Goal: Information Seeking & Learning: Learn about a topic

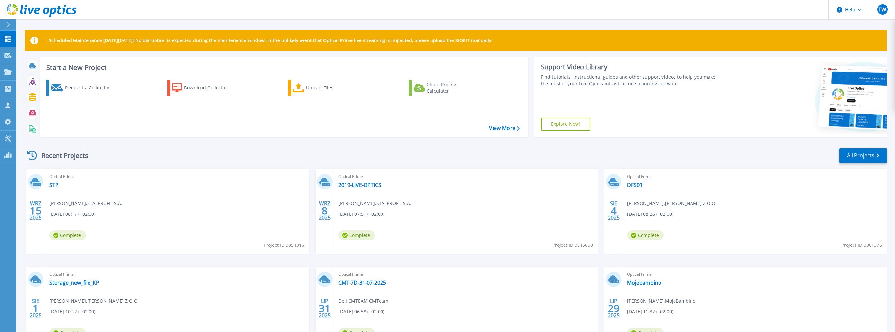
scroll to position [57, 0]
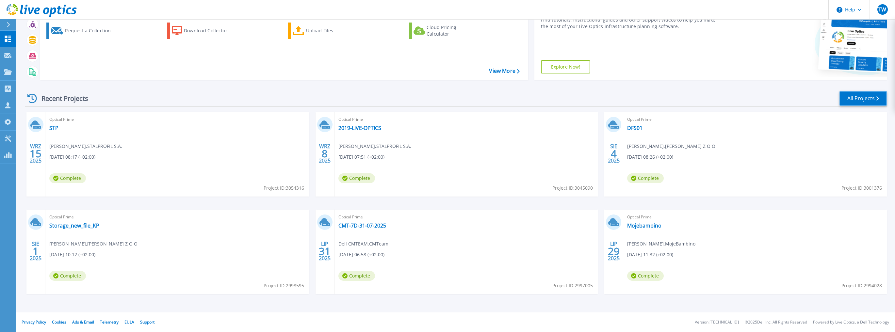
click at [862, 102] on link "All Projects" at bounding box center [863, 98] width 47 height 15
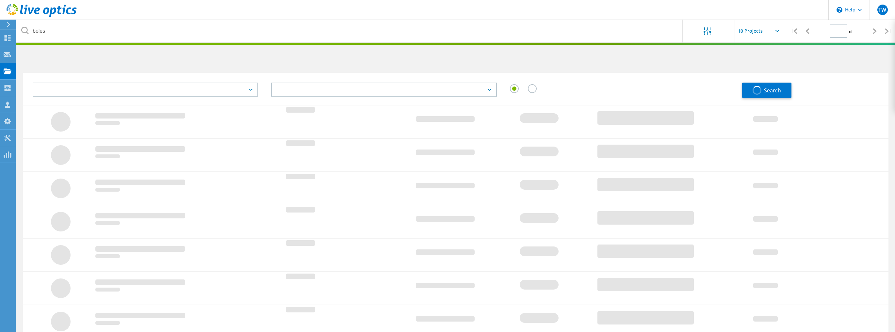
type input "1"
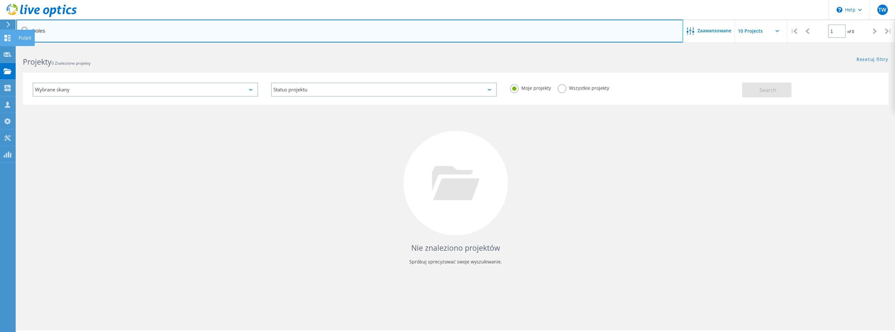
drag, startPoint x: 65, startPoint y: 32, endPoint x: 0, endPoint y: 46, distance: 66.7
click at [0, 47] on div "\n Help Explore Helpful Articles Contact Support TW Partner w kanale dystrybucj…" at bounding box center [447, 198] width 895 height 303
type input "b"
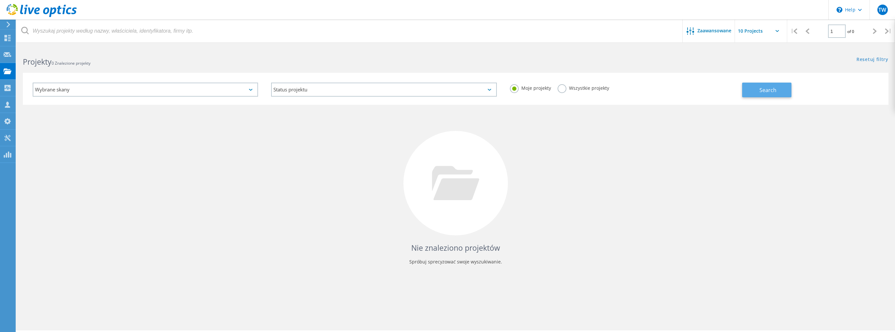
click at [757, 91] on button "Search" at bounding box center [766, 90] width 49 height 15
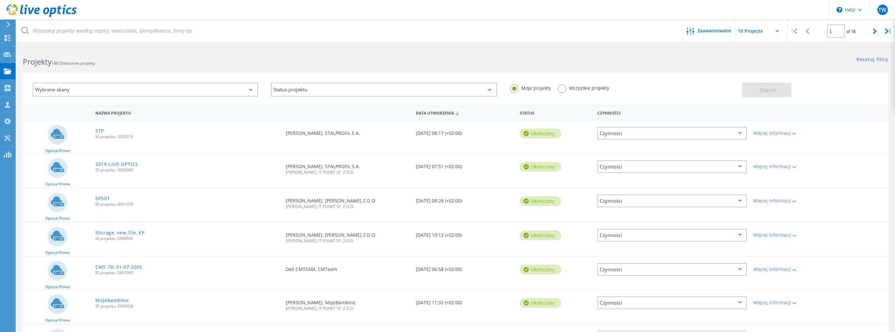
click at [772, 30] on input "text" at bounding box center [767, 31] width 65 height 23
click at [759, 82] on div "Show 40 Projects" at bounding box center [767, 80] width 65 height 11
type input "Show 40 Projects"
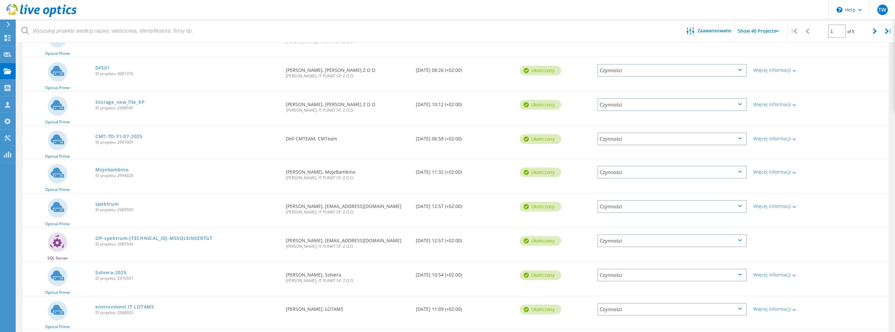
scroll to position [261, 0]
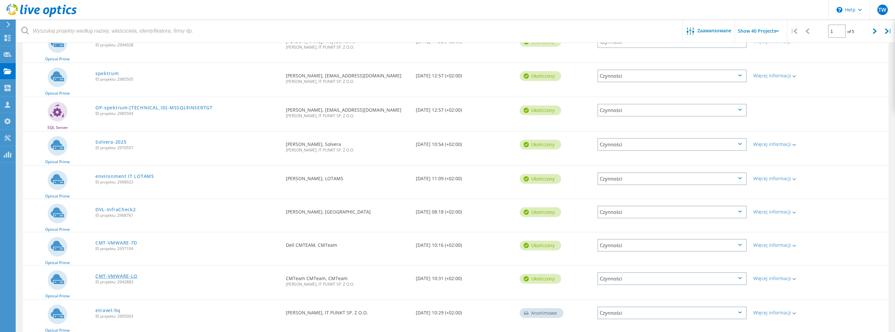
click at [107, 276] on link "CMT-VMWARE-LO" at bounding box center [116, 276] width 42 height 5
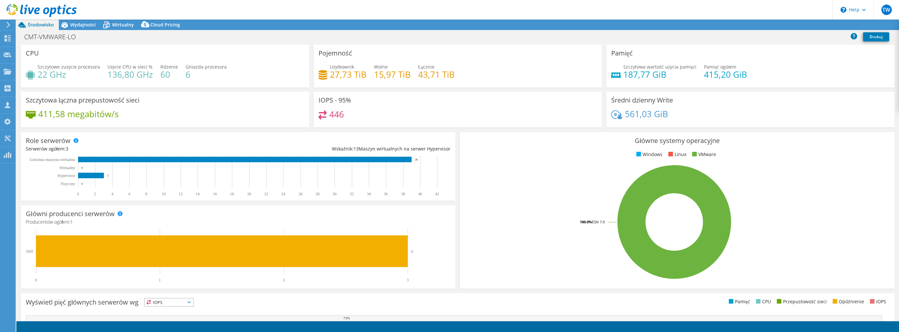
select select "USD"
click at [76, 26] on span "Wydajności" at bounding box center [82, 25] width 25 height 6
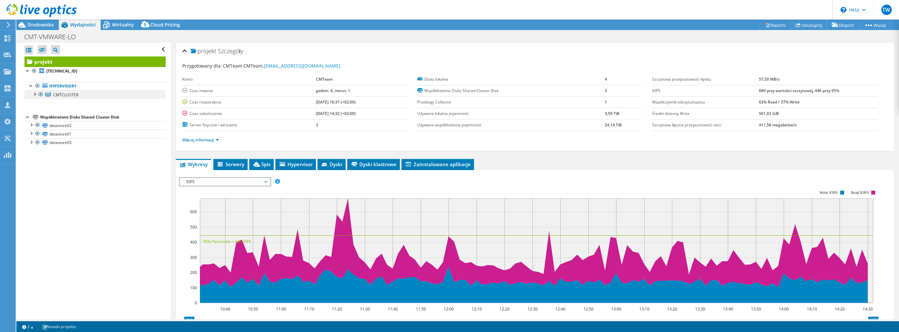
click at [33, 94] on div at bounding box center [34, 93] width 7 height 7
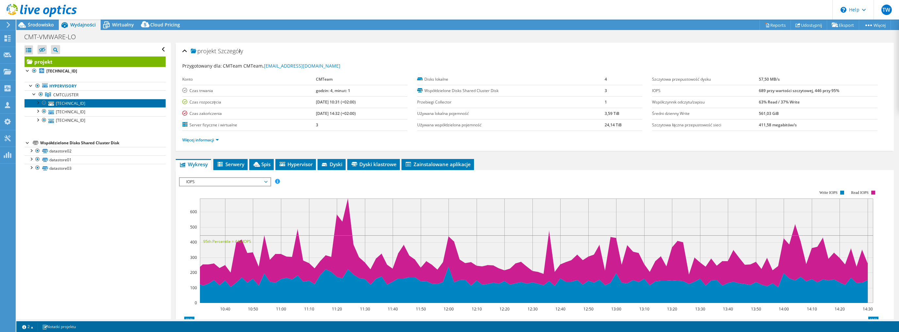
click at [78, 101] on link "10.4.71.203" at bounding box center [94, 103] width 141 height 8
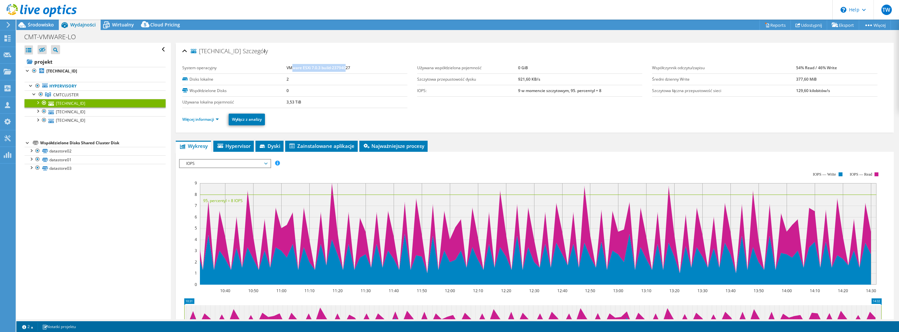
drag, startPoint x: 290, startPoint y: 67, endPoint x: 345, endPoint y: 67, distance: 55.2
click at [345, 67] on b "VMware ESXi 7.0.3 build-23794027" at bounding box center [318, 68] width 64 height 6
click at [195, 119] on link "Więcej informacji" at bounding box center [200, 120] width 37 height 6
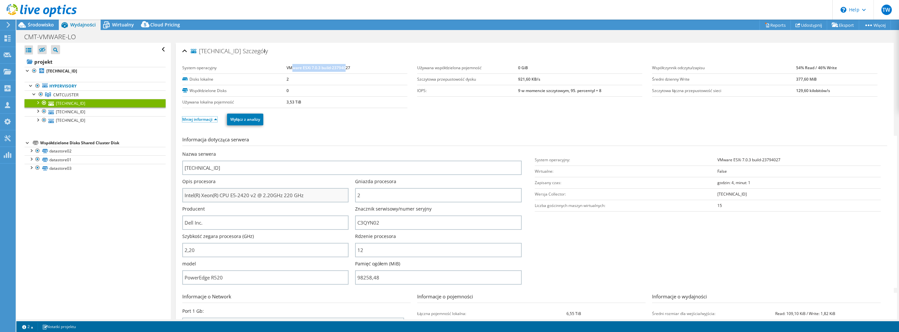
scroll to position [52, 0]
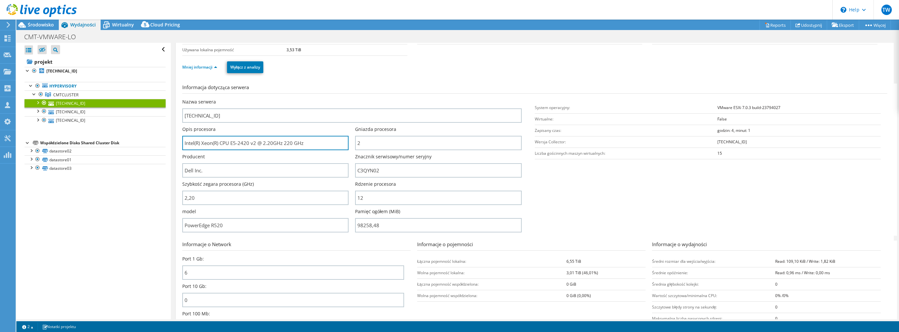
drag, startPoint x: 186, startPoint y: 138, endPoint x: 350, endPoint y: 141, distance: 163.7
click at [350, 141] on div "Opis procesora Intel(R) Xeon(R) CPU E5-2420 v2 @ 2.20GHz 220 GHz" at bounding box center [268, 138] width 173 height 24
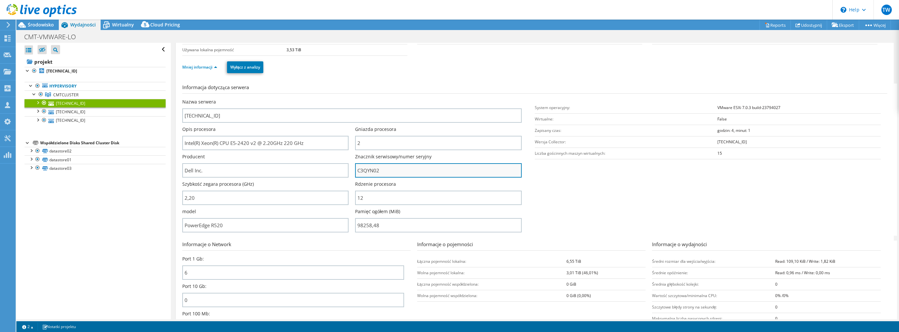
drag, startPoint x: 354, startPoint y: 168, endPoint x: 403, endPoint y: 171, distance: 49.4
click at [403, 171] on input "C3QYN02" at bounding box center [438, 170] width 166 height 14
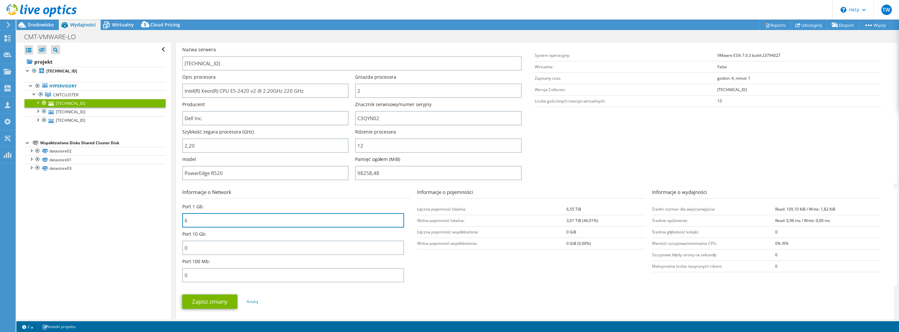
drag, startPoint x: 192, startPoint y: 219, endPoint x: 178, endPoint y: 219, distance: 14.4
click at [178, 219] on div "10.4.71.203 Szczegóły System operacyjny VMware ESXi 7.0.3 build-23794027 Disks …" at bounding box center [535, 131] width 718 height 386
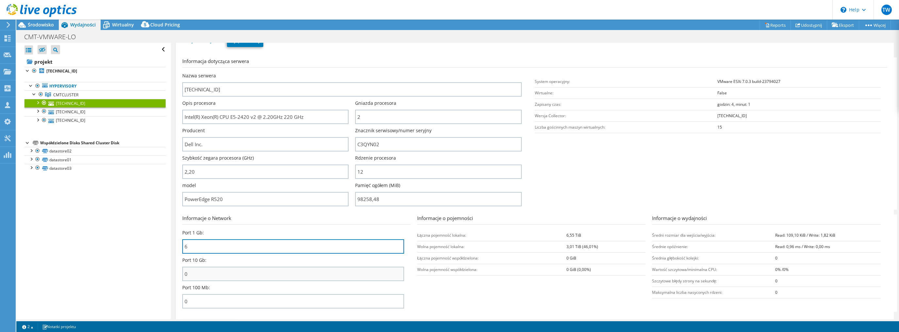
scroll to position [52, 0]
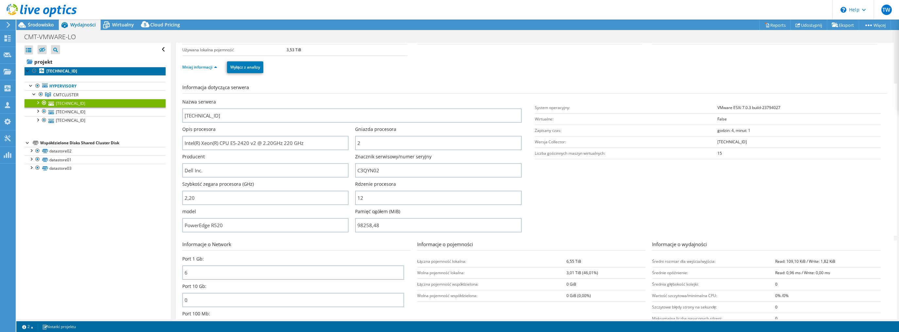
click at [61, 71] on b "10.4.71.203" at bounding box center [61, 71] width 31 height 6
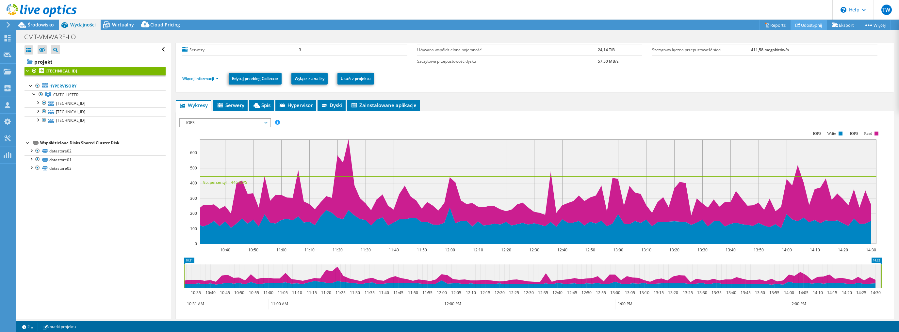
click at [810, 24] on link "Udostępnij" at bounding box center [809, 25] width 37 height 10
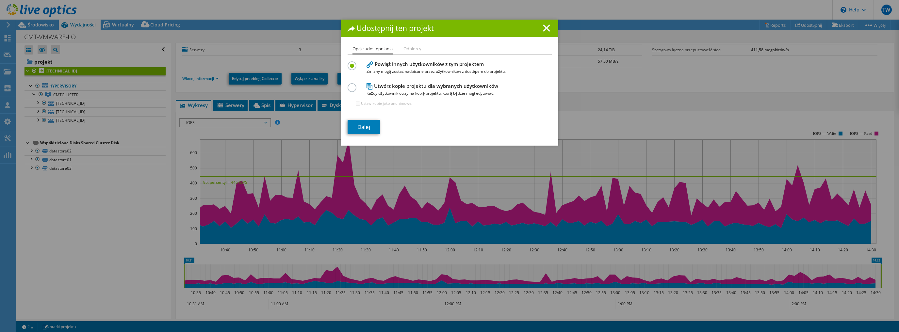
click at [547, 25] on line at bounding box center [546, 28] width 7 height 7
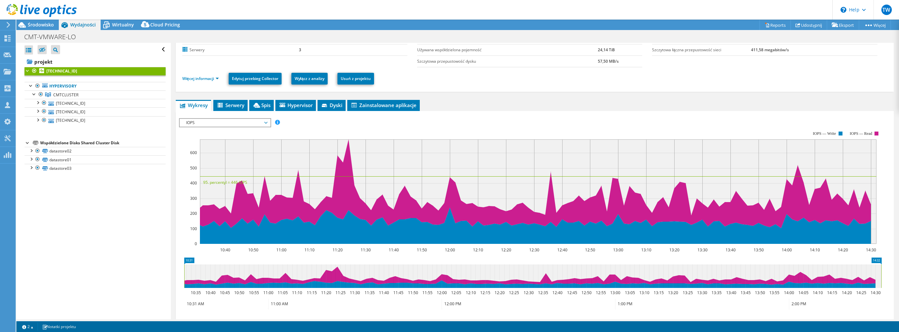
scroll to position [0, 0]
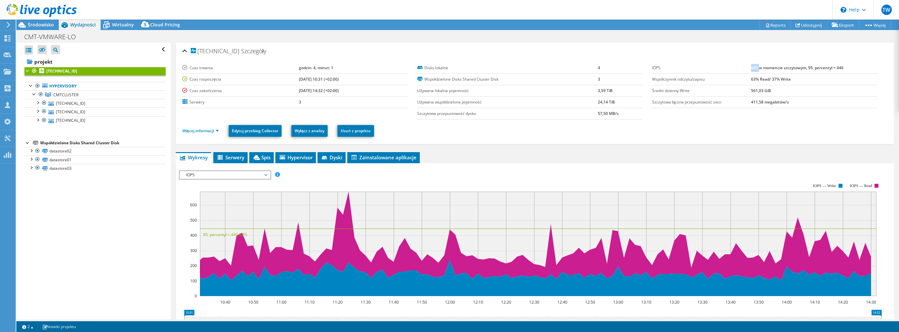
drag, startPoint x: 747, startPoint y: 68, endPoint x: 755, endPoint y: 68, distance: 7.5
click at [755, 68] on b "689 w momencie szczytowym, 95. percentyl = 446" at bounding box center [797, 68] width 92 height 6
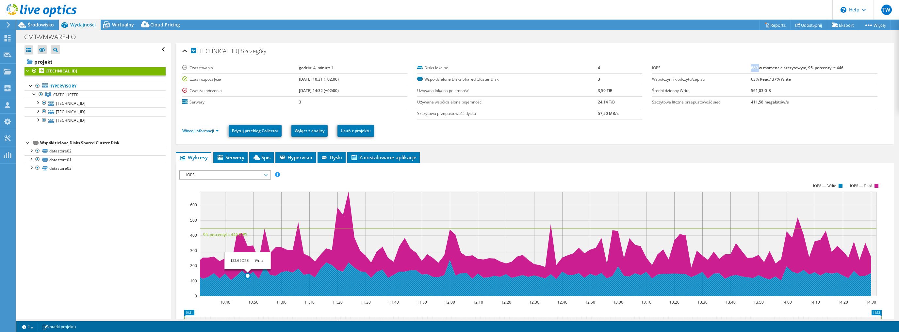
drag, startPoint x: 204, startPoint y: 233, endPoint x: 246, endPoint y: 233, distance: 41.8
click at [246, 233] on text "95. percentyl = 446 IOPS" at bounding box center [225, 235] width 44 height 6
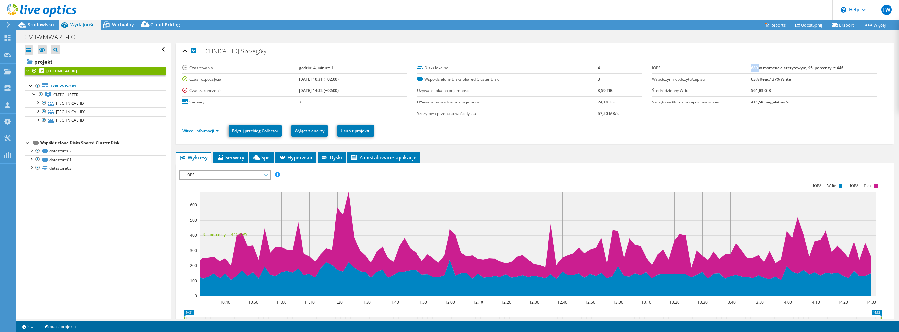
drag, startPoint x: 745, startPoint y: 76, endPoint x: 818, endPoint y: 76, distance: 72.8
click at [818, 76] on tr "Współczynnik odczytu/zapisu 63% Read/ 37% Write" at bounding box center [764, 78] width 225 height 11
drag, startPoint x: 755, startPoint y: 89, endPoint x: 800, endPoint y: 89, distance: 44.4
click at [800, 89] on tr "Średni dzienny Write 561,03 GiB" at bounding box center [764, 90] width 225 height 11
drag, startPoint x: 594, startPoint y: 90, endPoint x: 618, endPoint y: 125, distance: 42.8
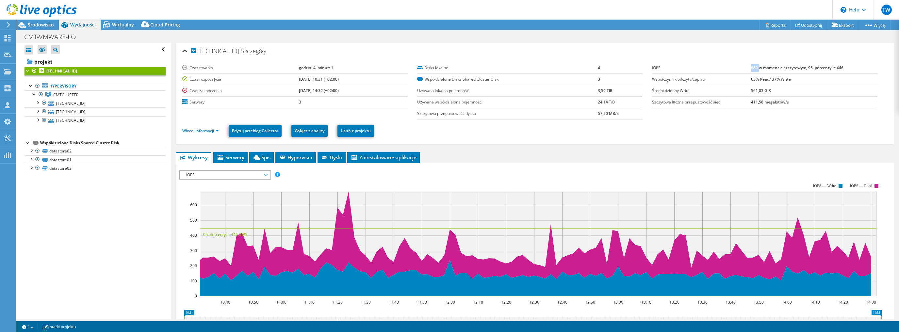
click at [618, 120] on section "Czas trwania godzin: 4, minut: 1 Czas rozpoczęcia 06.18.2025, 10:31 (+02:00) Cz…" at bounding box center [534, 90] width 705 height 57
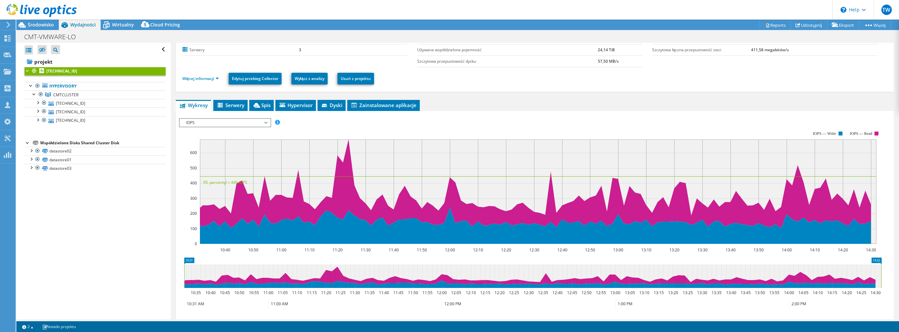
click at [219, 120] on span "IOPS" at bounding box center [225, 123] width 84 height 8
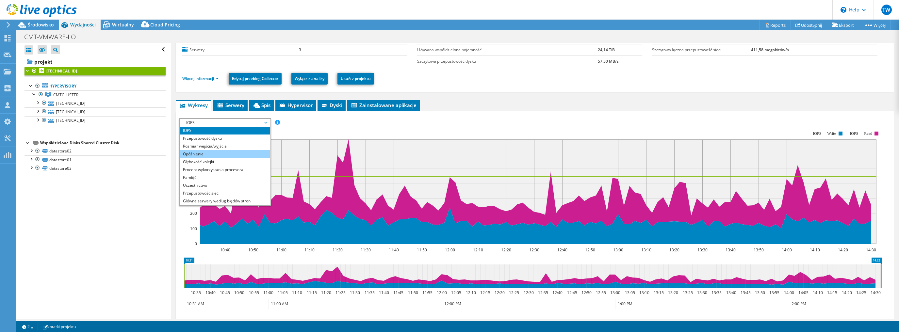
click at [212, 156] on li "Opóźnienie" at bounding box center [225, 154] width 90 height 8
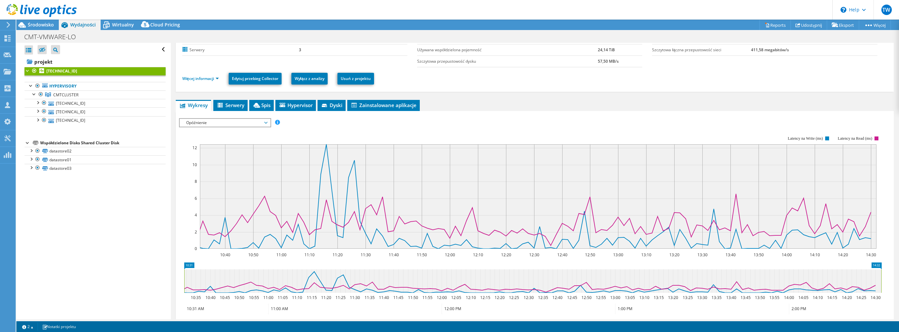
click at [220, 123] on span "Opóźnienie" at bounding box center [225, 123] width 84 height 8
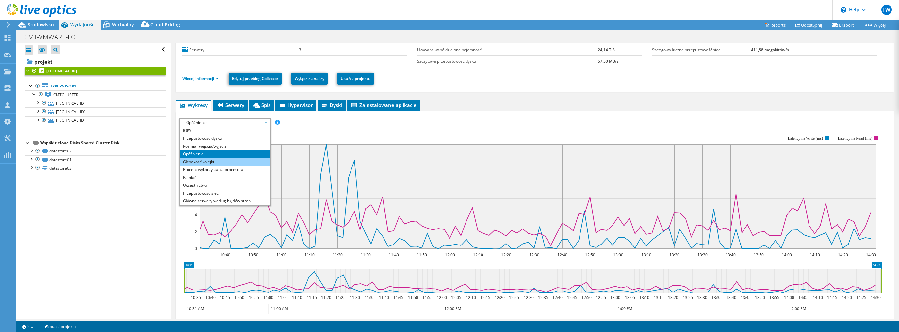
click at [214, 158] on li "Głębokość kolejki" at bounding box center [225, 162] width 90 height 8
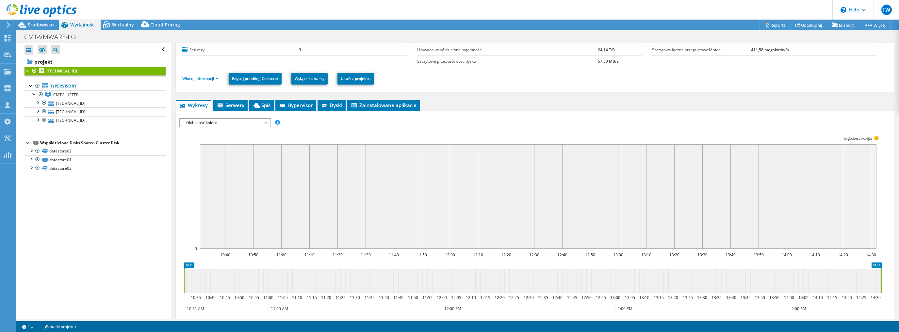
click at [198, 122] on span "Głębokość kolejki" at bounding box center [225, 123] width 84 height 8
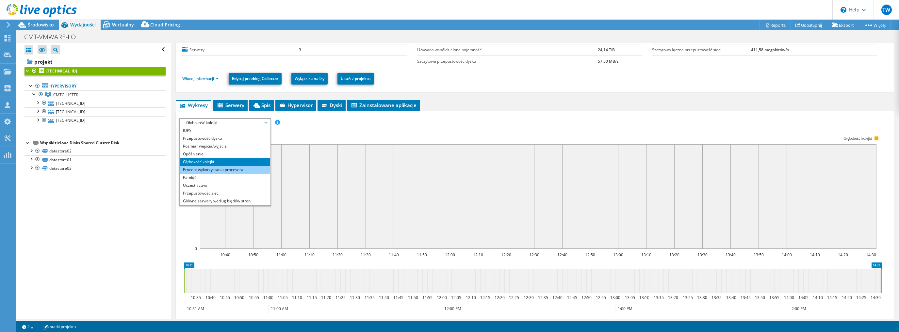
click at [216, 169] on li "Procent wykorzystania procesora" at bounding box center [225, 170] width 90 height 8
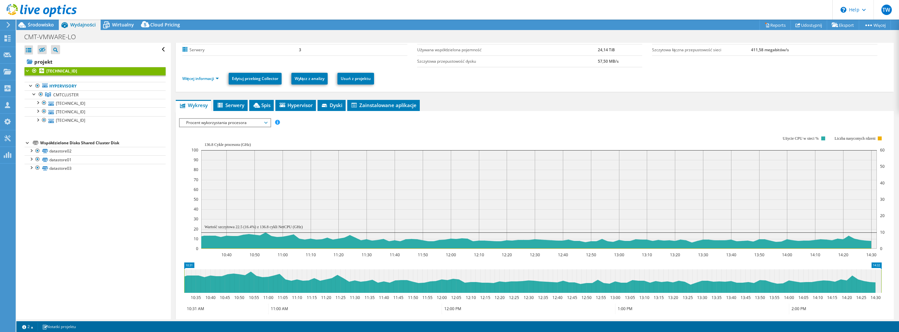
click at [211, 121] on span "Procent wykorzystania procesora" at bounding box center [225, 123] width 84 height 8
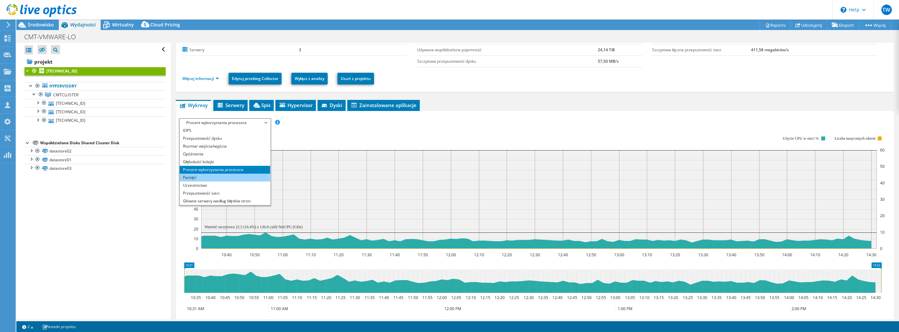
click at [205, 174] on li "Pamięć" at bounding box center [225, 178] width 90 height 8
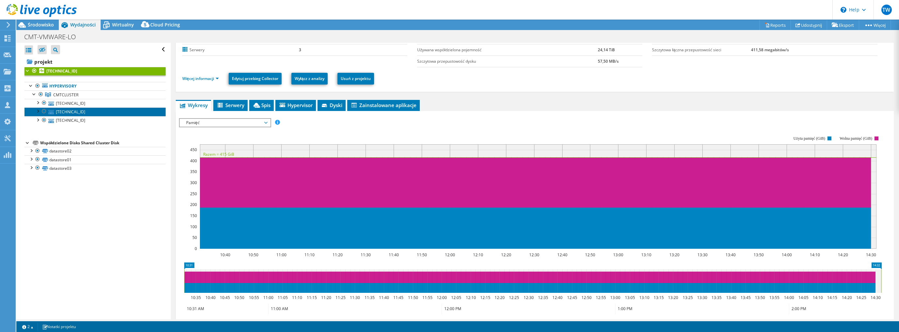
click at [90, 111] on link "10.4.71.201" at bounding box center [94, 111] width 141 height 8
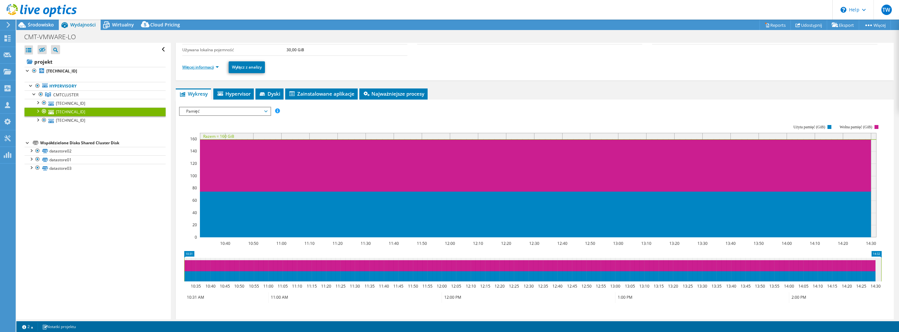
click at [210, 66] on link "Więcej informacji" at bounding box center [200, 67] width 37 height 6
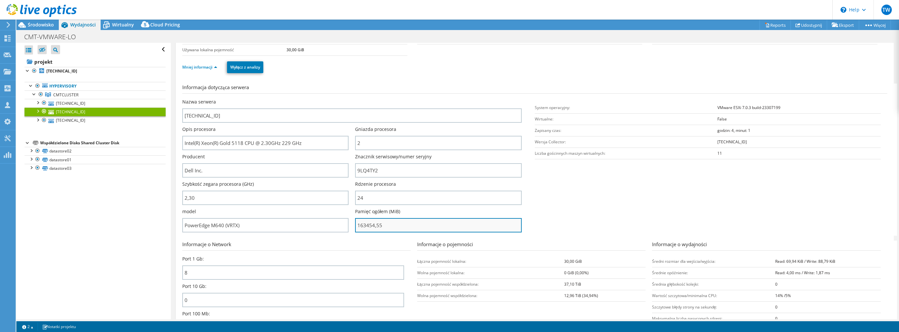
drag, startPoint x: 357, startPoint y: 223, endPoint x: 393, endPoint y: 226, distance: 36.4
click at [393, 226] on input "163454,55" at bounding box center [438, 225] width 166 height 14
type input "16345455"
click at [68, 84] on link "Hypervisory" at bounding box center [94, 86] width 141 height 8
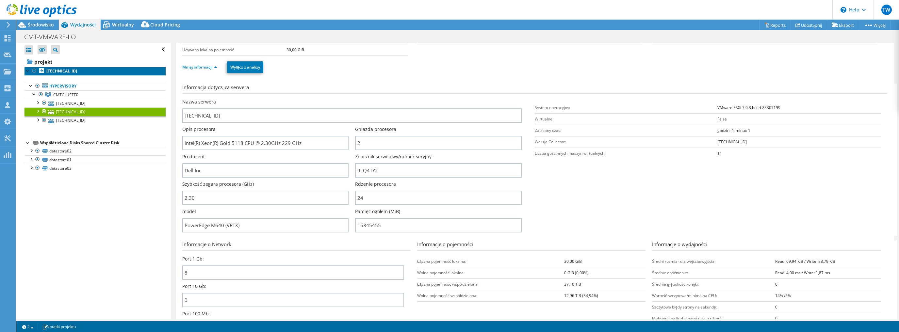
click at [63, 69] on b "10.4.71.203" at bounding box center [61, 71] width 31 height 6
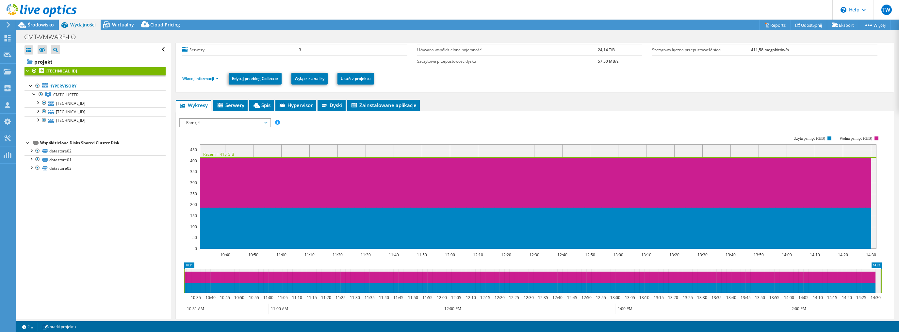
scroll to position [0, 0]
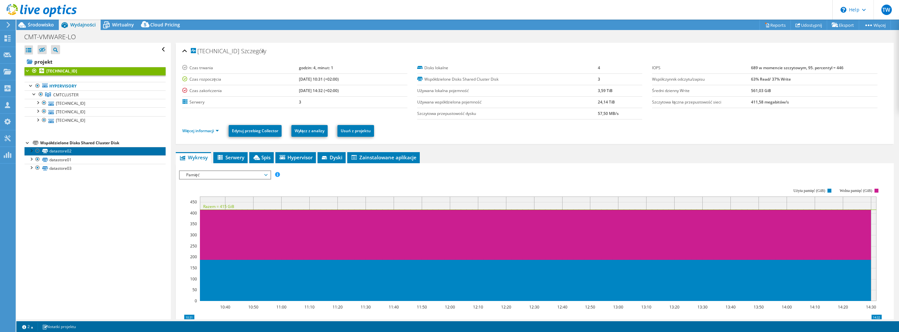
click at [86, 152] on link "datastore02" at bounding box center [94, 151] width 141 height 8
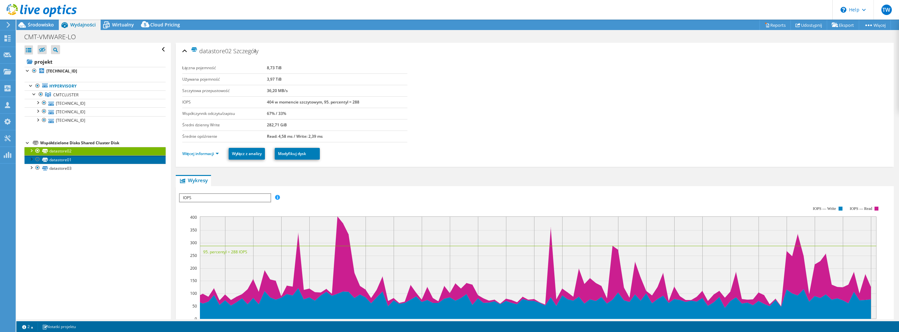
click at [90, 160] on link "datastore01" at bounding box center [94, 159] width 141 height 8
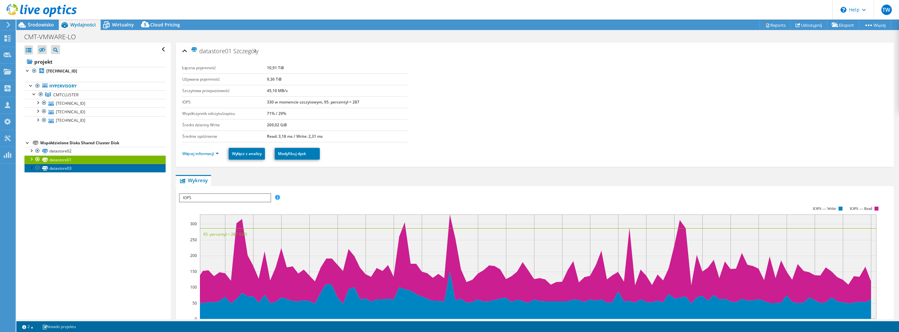
click at [89, 170] on link "datastore03" at bounding box center [94, 168] width 141 height 8
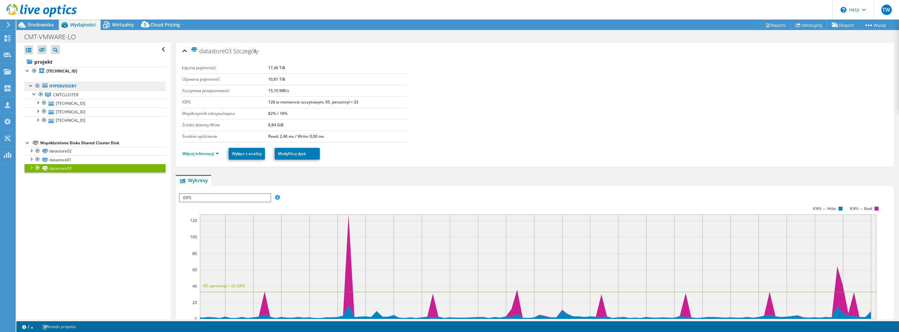
click at [72, 84] on link "Hypervisory" at bounding box center [94, 86] width 141 height 8
click at [85, 94] on link "CMTCLUSTER" at bounding box center [94, 94] width 141 height 8
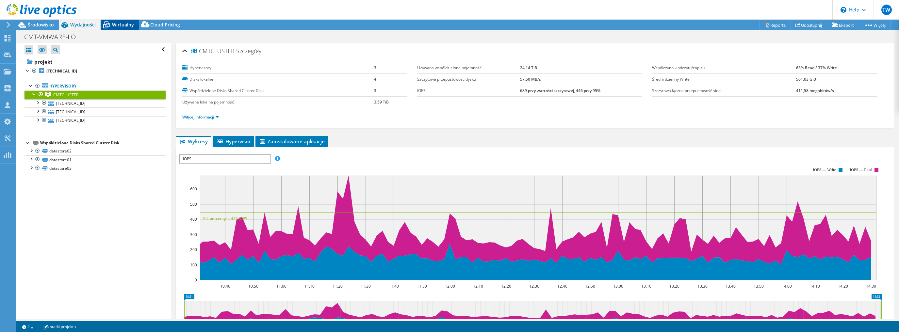
click at [116, 24] on span "Wirtualny" at bounding box center [123, 25] width 22 height 6
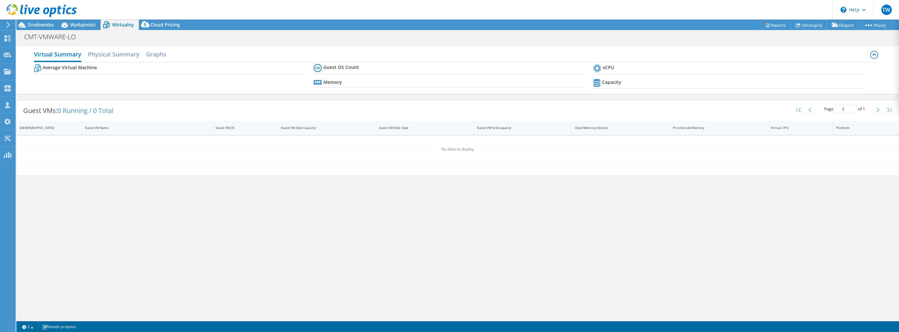
click at [170, 57] on div "Virtual Summary Physical Summary Graphs" at bounding box center [457, 55] width 847 height 15
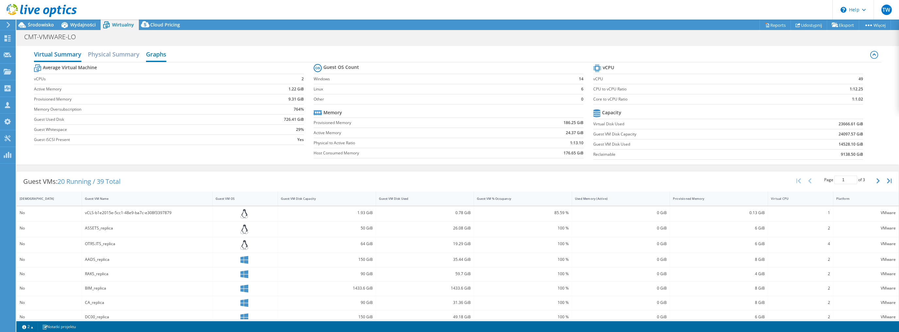
click at [154, 52] on h2 "Graphs" at bounding box center [156, 55] width 20 height 14
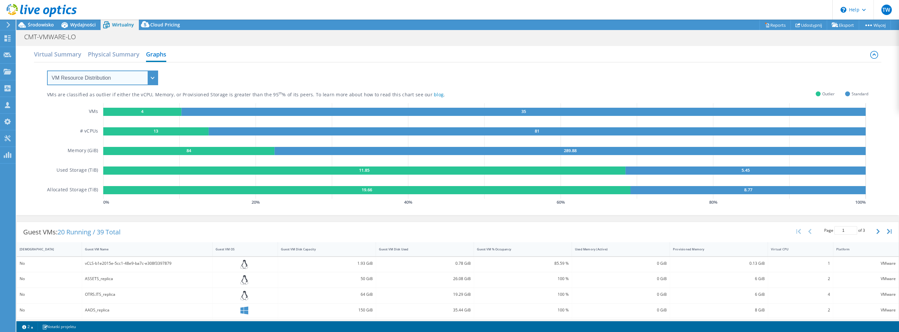
click at [108, 77] on select "VM Resource Distribution Provisioning Contrast Over Provisioning" at bounding box center [102, 78] width 111 height 15
click at [47, 71] on select "VM Resource Distribution Provisioning Contrast Over Provisioning" at bounding box center [102, 78] width 111 height 15
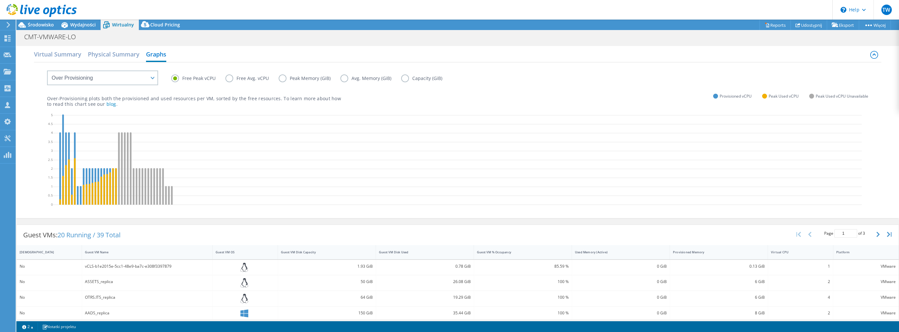
click at [233, 80] on label "Free Avg. vCPU" at bounding box center [251, 78] width 53 height 8
click at [0, 0] on input "Free Avg. vCPU" at bounding box center [0, 0] width 0 height 0
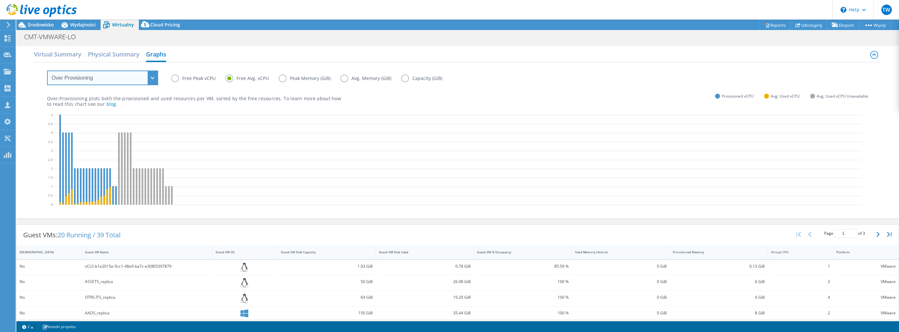
click at [150, 79] on select "VM Resource Distribution Provisioning Contrast Over Provisioning" at bounding box center [102, 78] width 111 height 15
select select "VM Resource Distribution"
click at [47, 71] on select "VM Resource Distribution Provisioning Contrast Over Provisioning" at bounding box center [102, 78] width 111 height 15
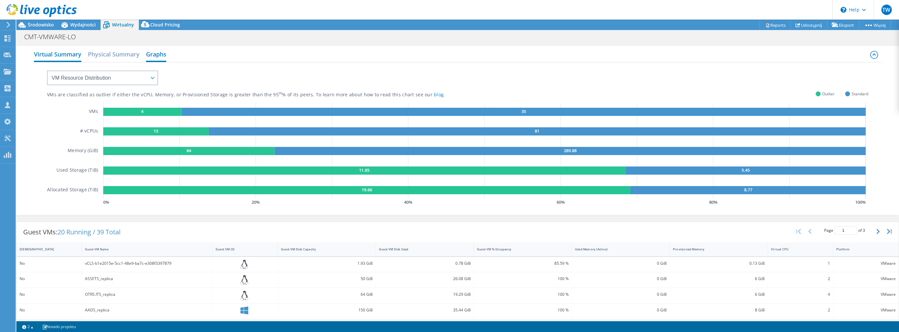
click at [44, 57] on h2 "Virtual Summary" at bounding box center [57, 55] width 47 height 14
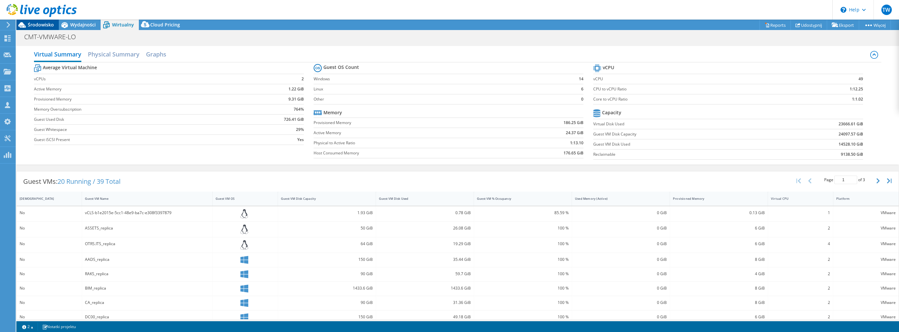
click at [44, 28] on div "Środowisko" at bounding box center [37, 25] width 42 height 10
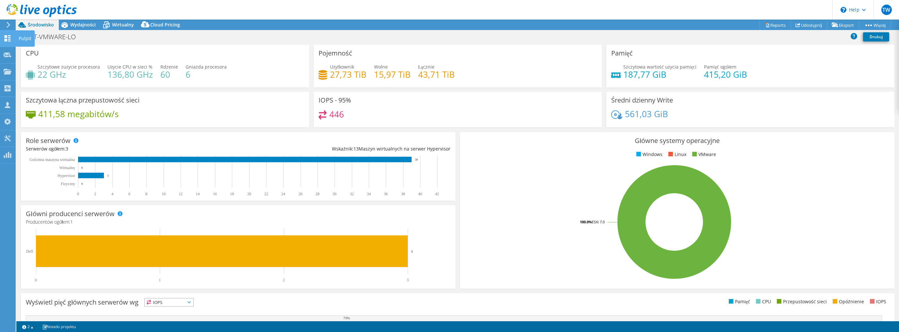
click at [5, 39] on use at bounding box center [8, 38] width 6 height 6
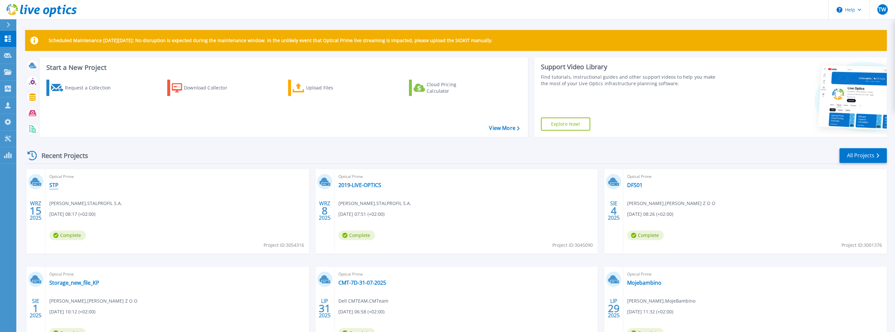
click at [52, 186] on link "STP" at bounding box center [53, 185] width 9 height 7
